Goal: Task Accomplishment & Management: Manage account settings

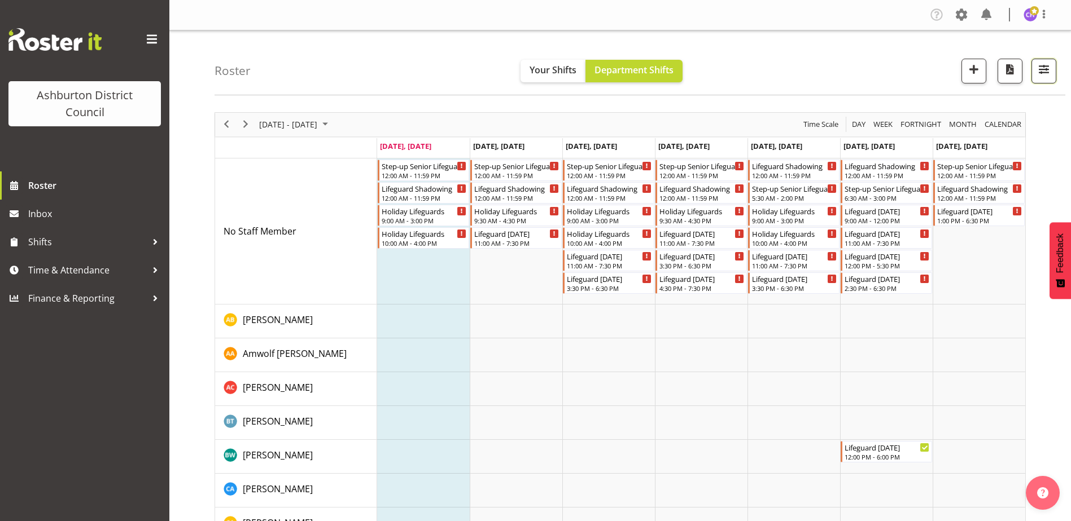
click at [1040, 62] on span "button" at bounding box center [1043, 69] width 15 height 15
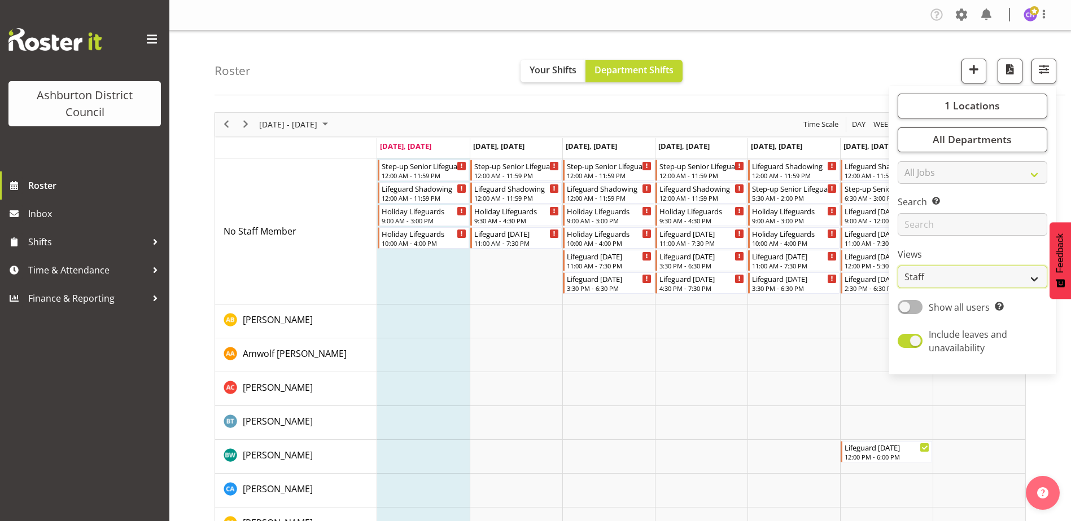
click at [913, 286] on select "Staff Role Shift - Horizontal Shift - Vertical Staff - Location" at bounding box center [972, 277] width 150 height 23
select select "shift"
click at [898, 266] on select "Staff Role Shift - Horizontal Shift - Vertical Staff - Location" at bounding box center [972, 277] width 150 height 23
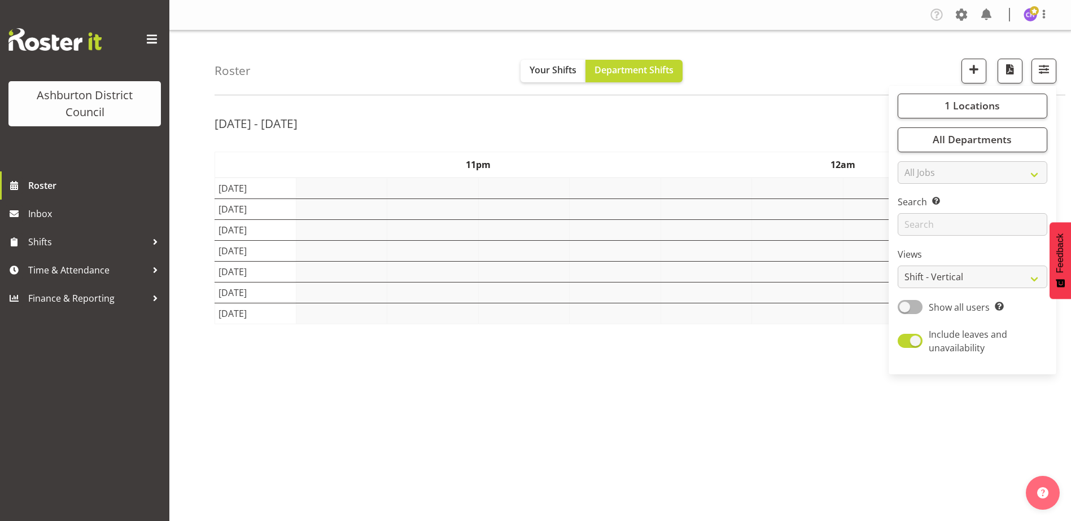
click at [793, 86] on div "Roster Your Shifts Department Shifts 1 Locations [GEOGRAPHIC_DATA] [GEOGRAPHIC_…" at bounding box center [639, 62] width 851 height 65
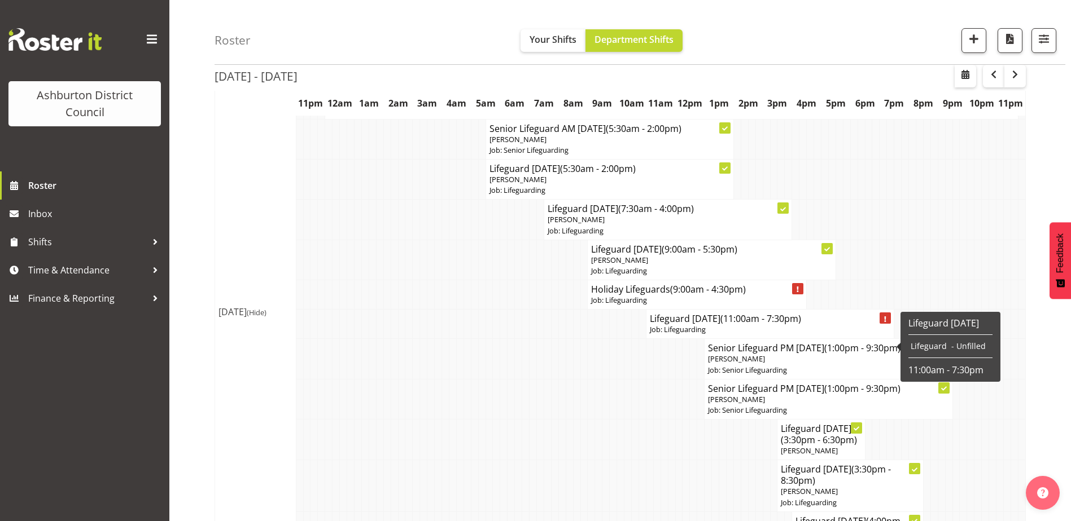
scroll to position [451, 0]
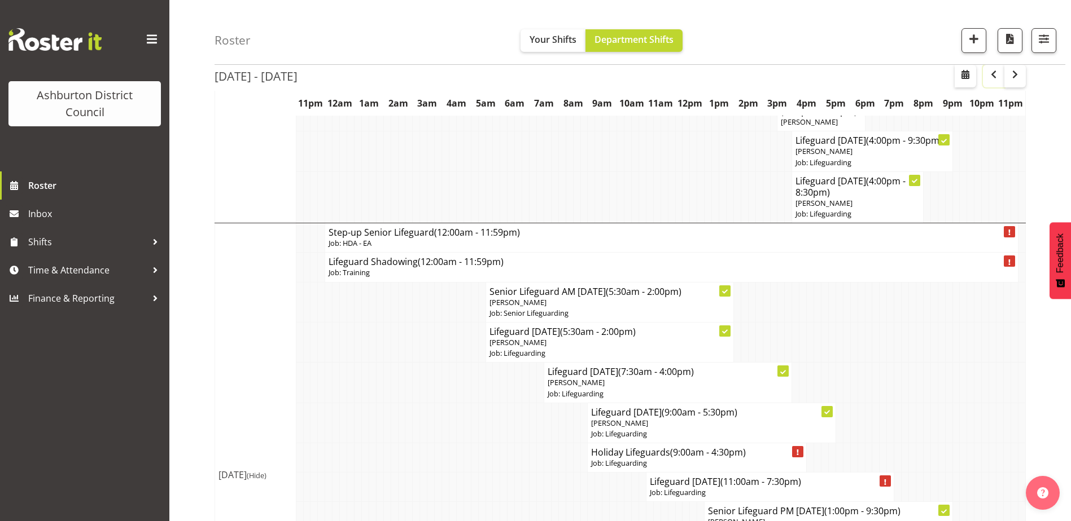
click at [997, 67] on button "button" at bounding box center [993, 76] width 21 height 23
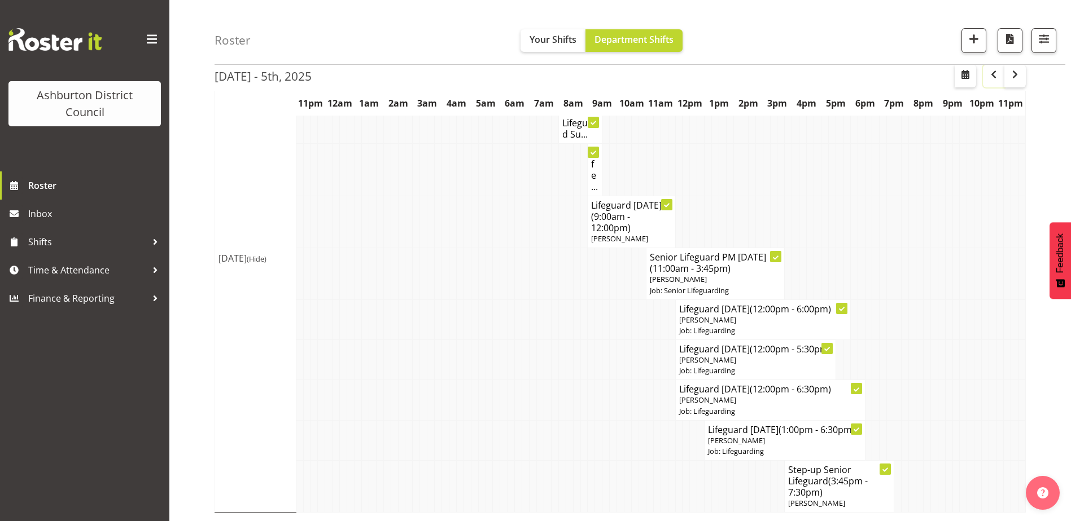
scroll to position [3670, 0]
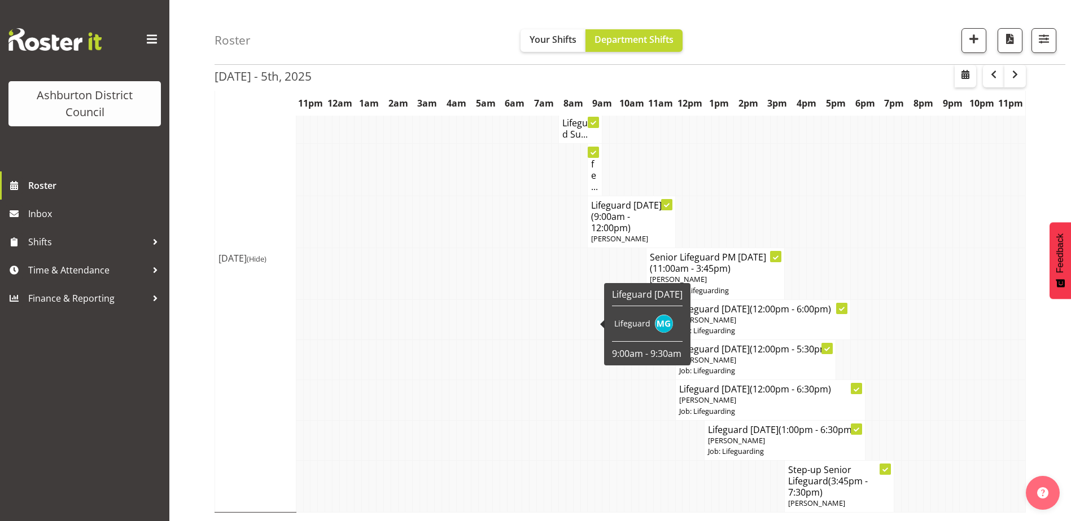
click at [589, 196] on td "Life..." at bounding box center [595, 170] width 15 height 52
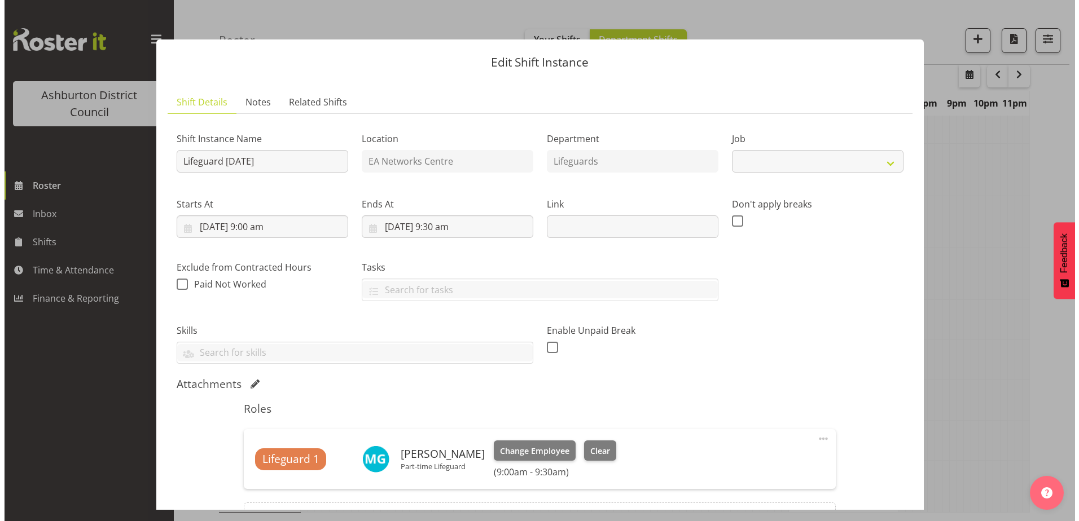
scroll to position [3659, 0]
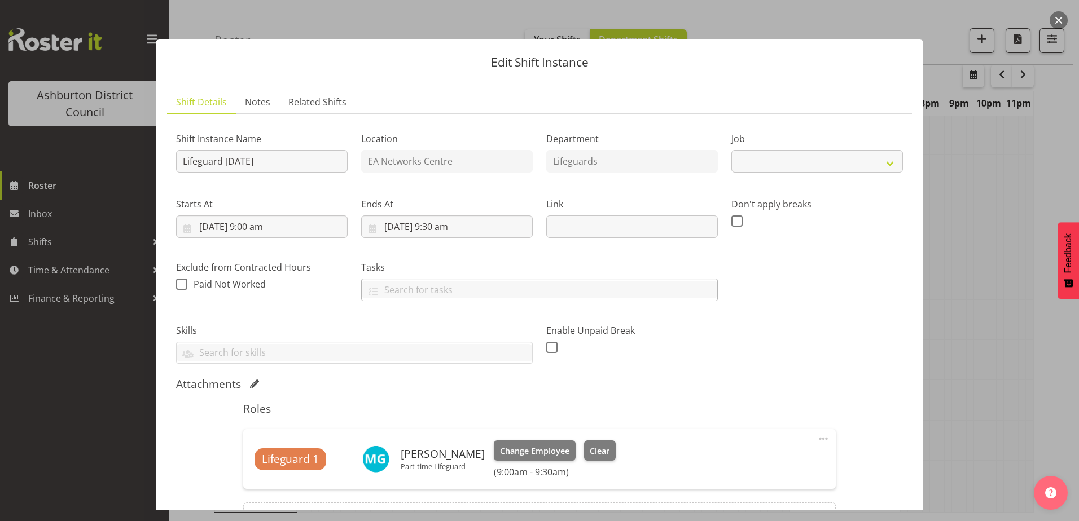
select select "38"
click at [1061, 22] on button "button" at bounding box center [1059, 20] width 18 height 18
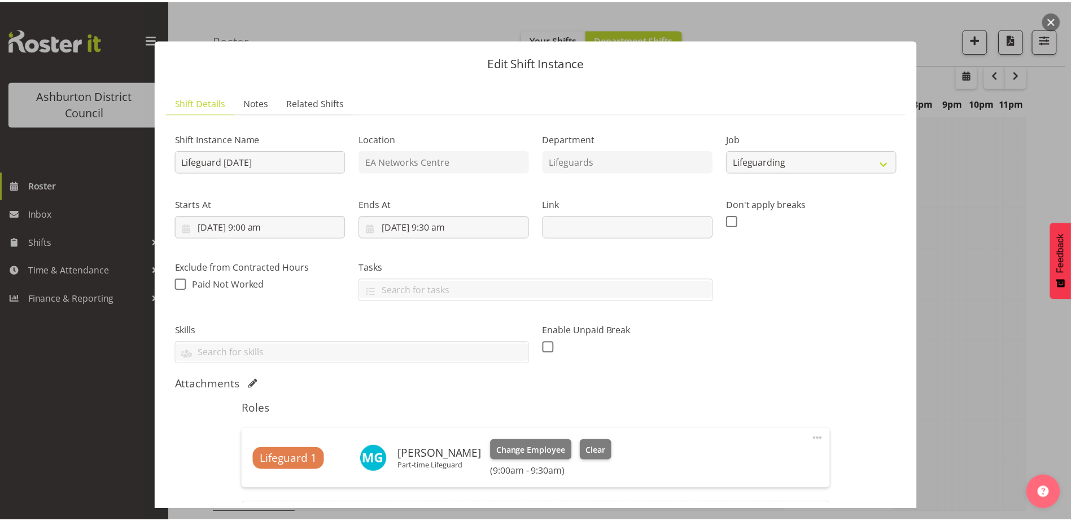
scroll to position [3670, 0]
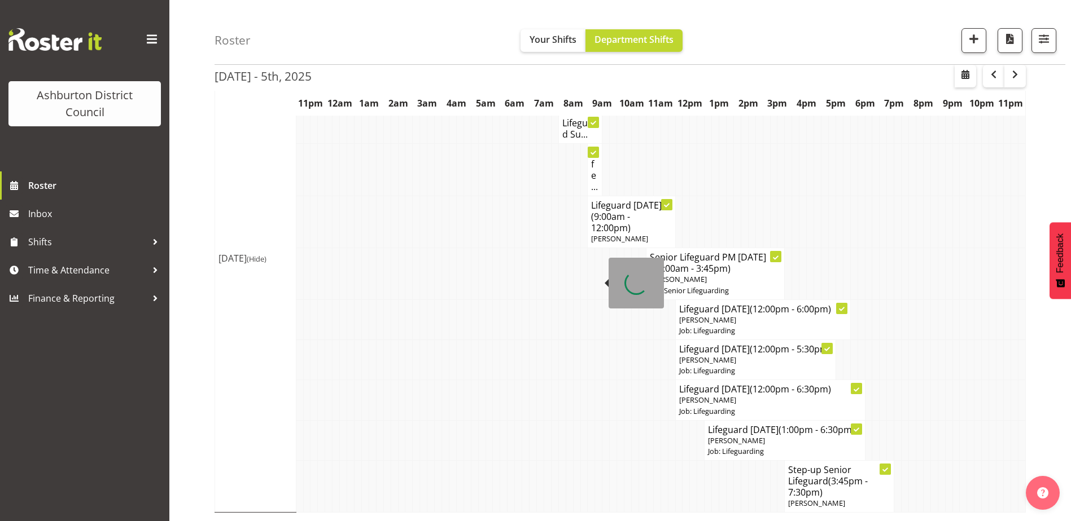
click at [577, 140] on h4 "Lifeguard Su..." at bounding box center [580, 128] width 37 height 23
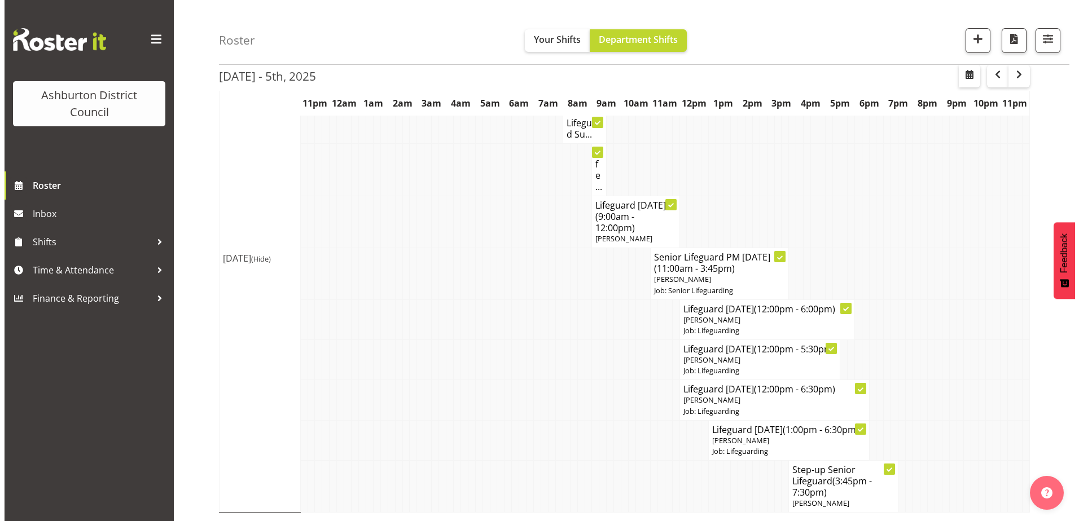
scroll to position [3659, 0]
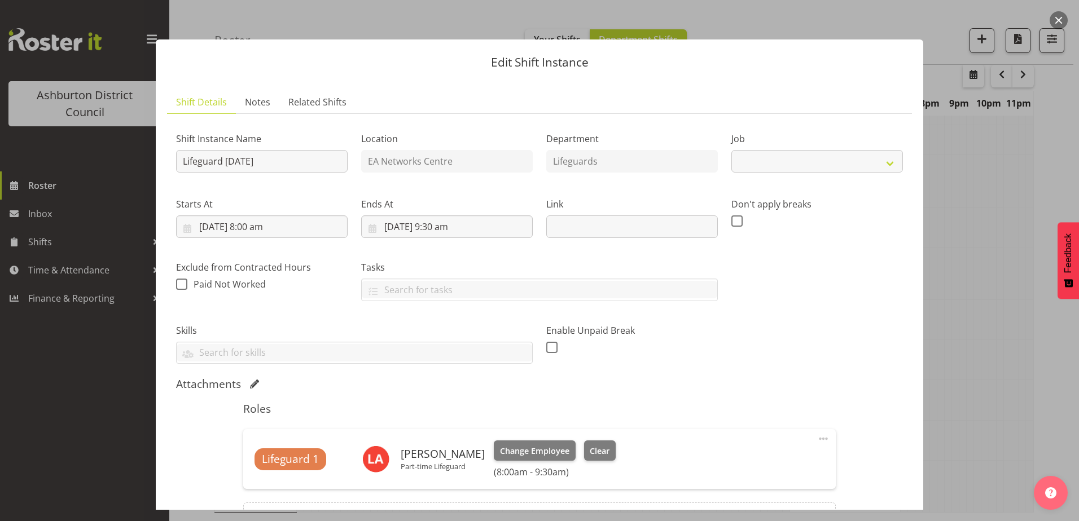
select select "38"
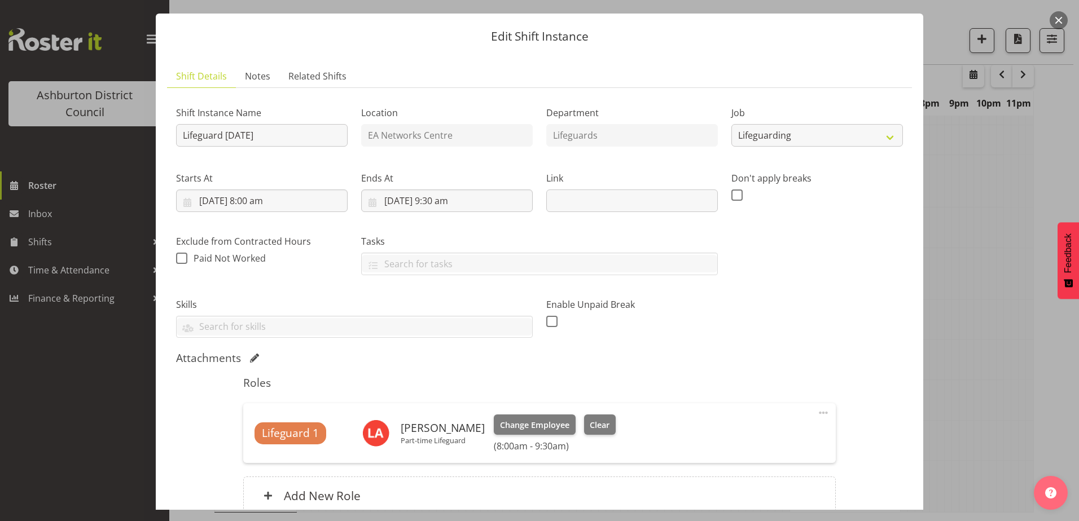
scroll to position [56, 0]
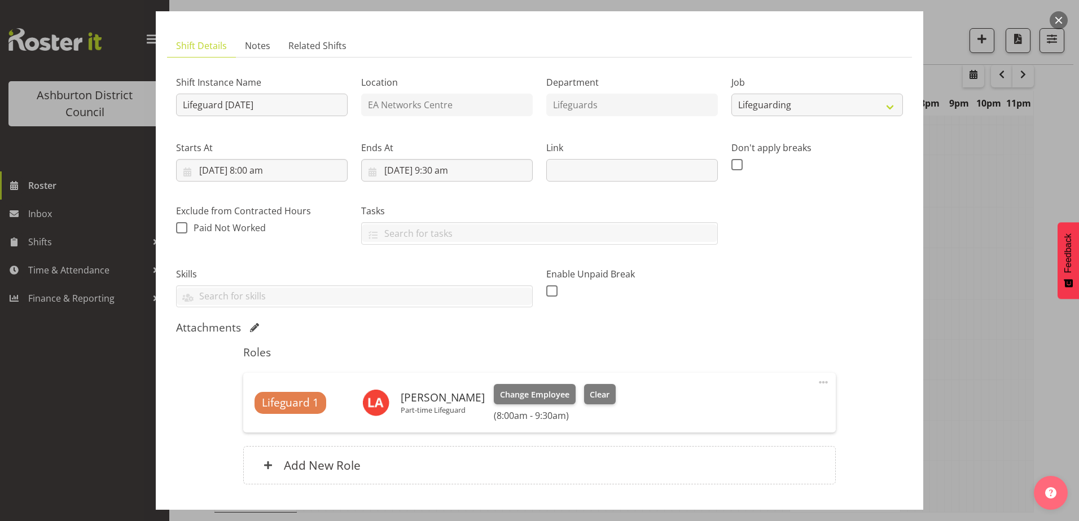
click at [1058, 23] on button "button" at bounding box center [1059, 20] width 18 height 18
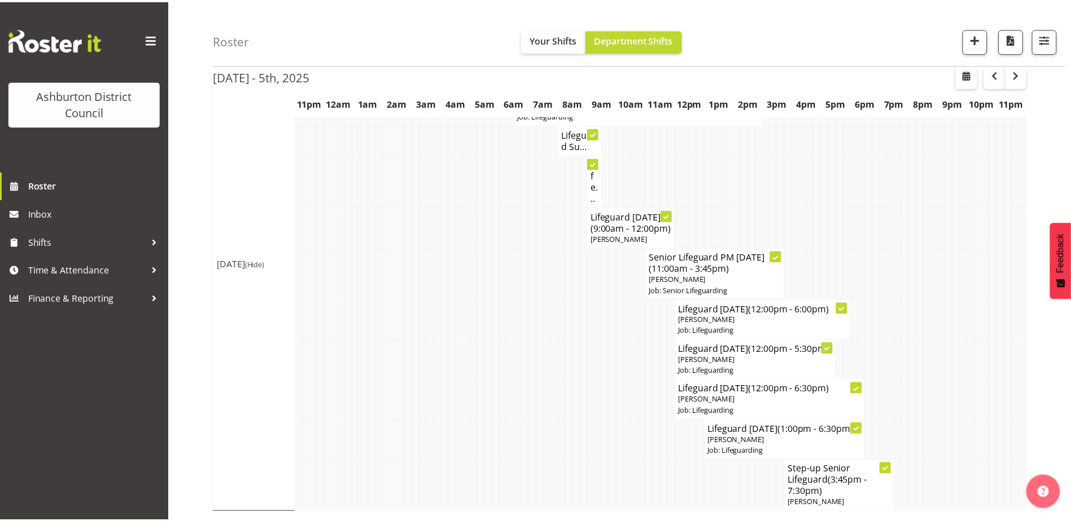
scroll to position [3670, 0]
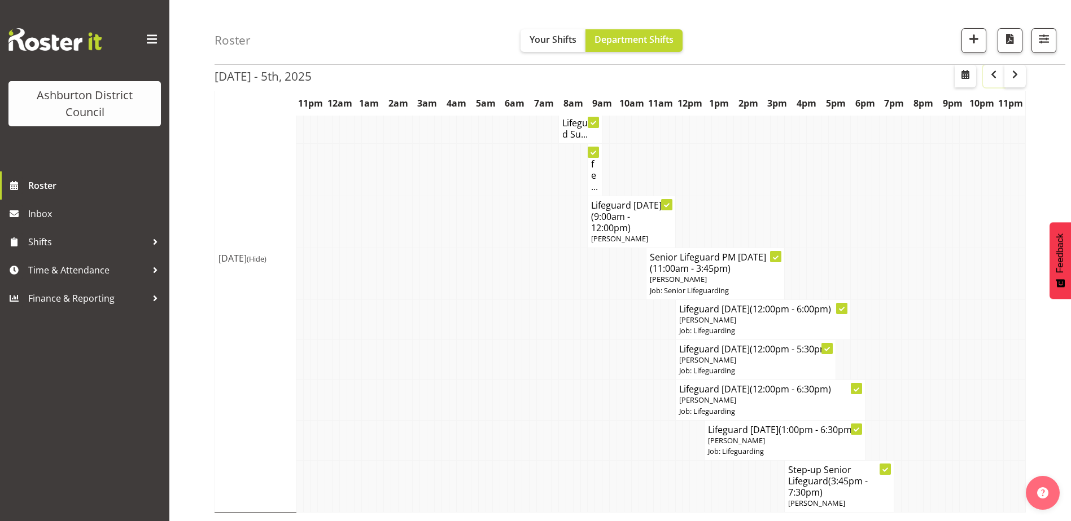
click at [990, 74] on span "button" at bounding box center [994, 75] width 14 height 14
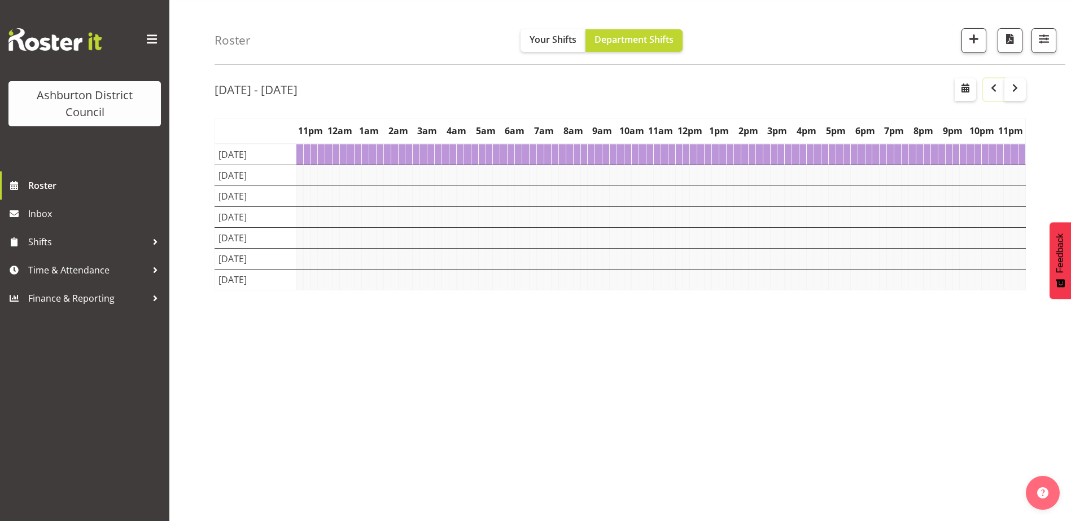
scroll to position [34, 0]
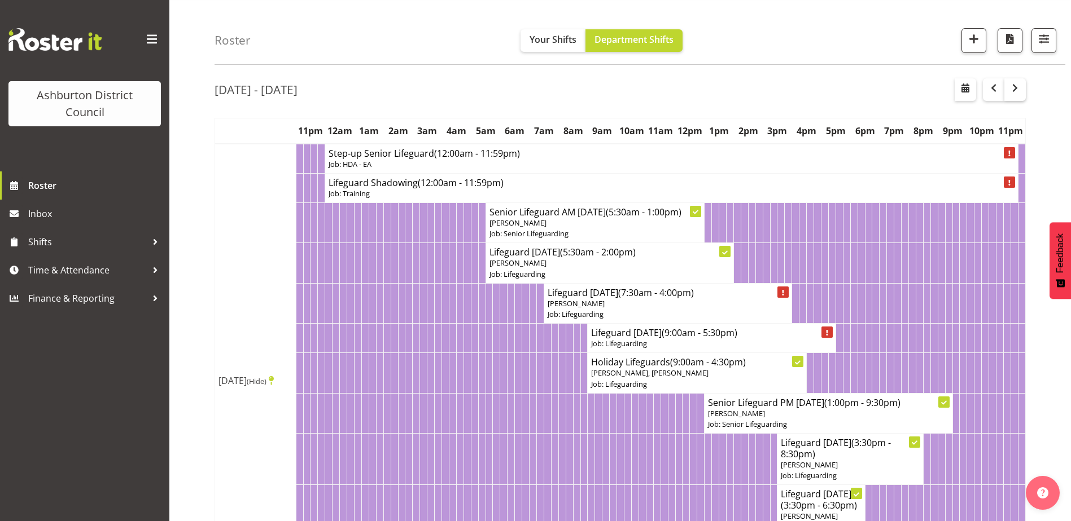
click at [1022, 118] on th "11pm" at bounding box center [1010, 131] width 29 height 26
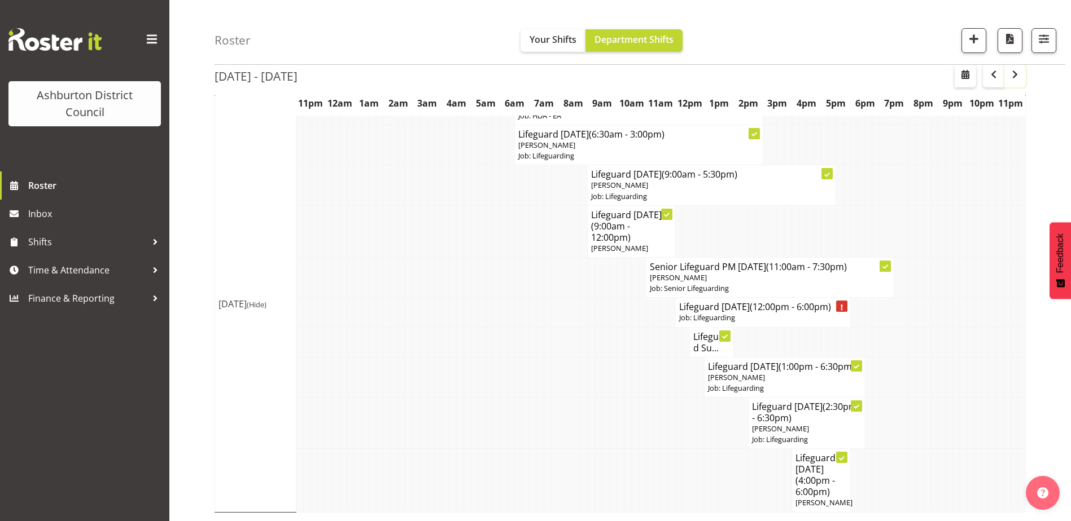
click at [1020, 80] on span "button" at bounding box center [1015, 75] width 14 height 14
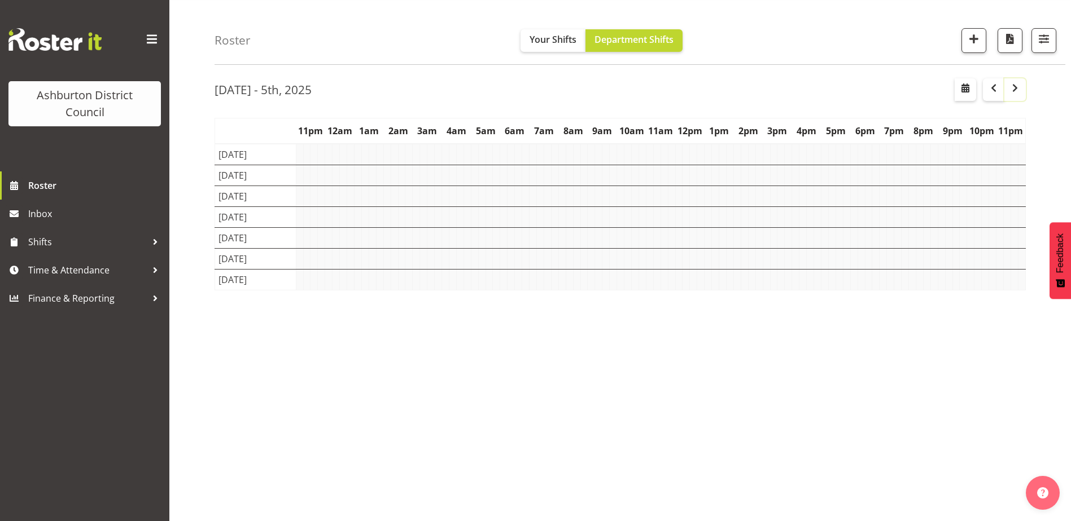
scroll to position [34, 0]
click at [1020, 80] on button "button" at bounding box center [1014, 89] width 21 height 23
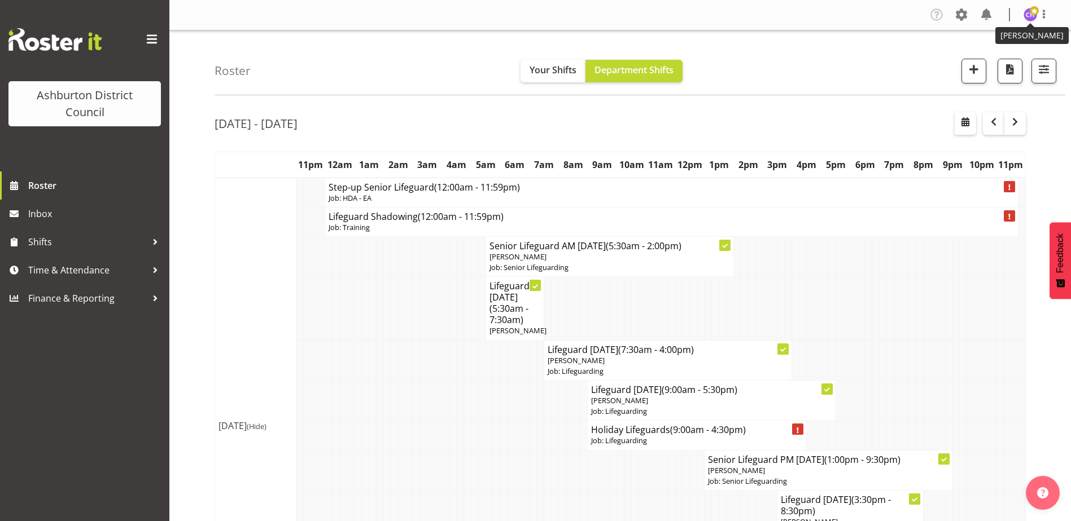
click at [1028, 17] on img at bounding box center [1030, 15] width 14 height 14
click at [977, 65] on link "Log Out" at bounding box center [996, 59] width 108 height 20
